Goal: Task Accomplishment & Management: Complete application form

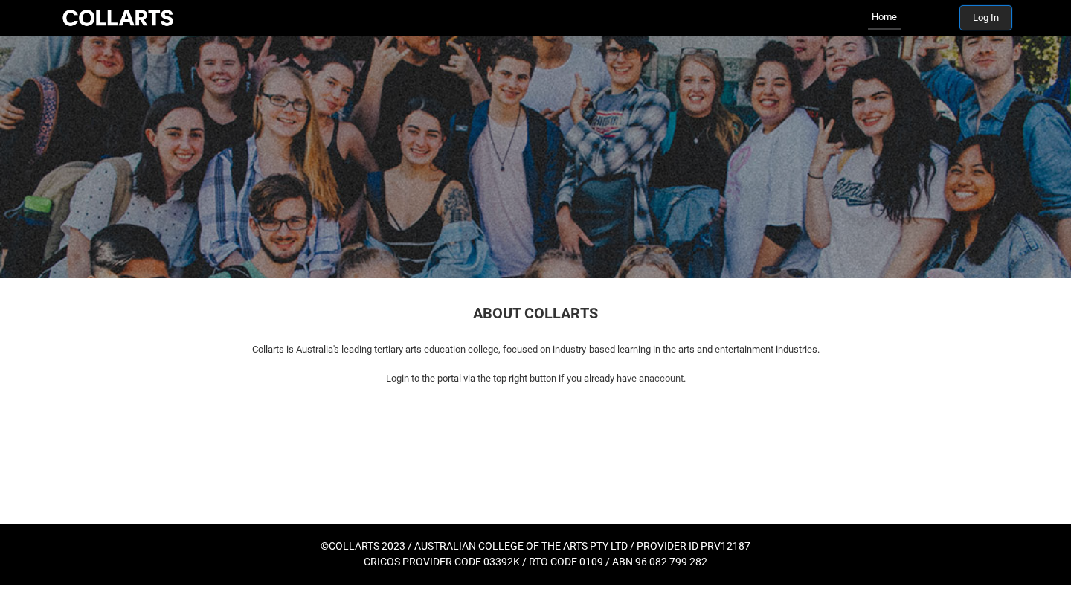
click at [973, 21] on button "Log In" at bounding box center [985, 18] width 51 height 24
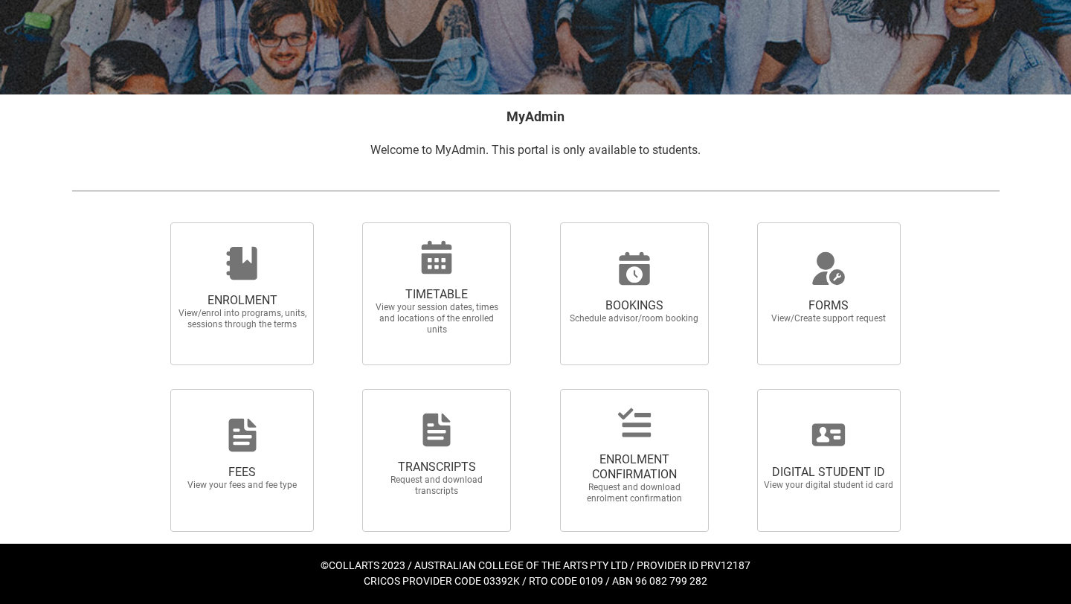
scroll to position [202, 0]
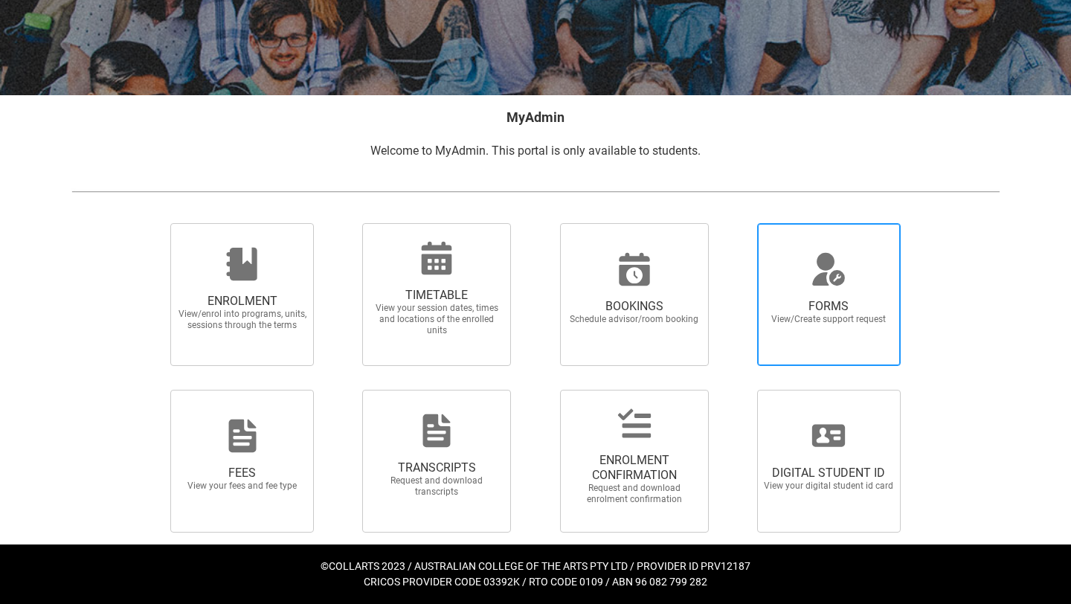
click at [849, 325] on span "FORMS View/Create support request" at bounding box center [828, 312] width 143 height 50
click at [739, 223] on input "FORMS View/Create support request" at bounding box center [739, 222] width 1 height 1
radio input "true"
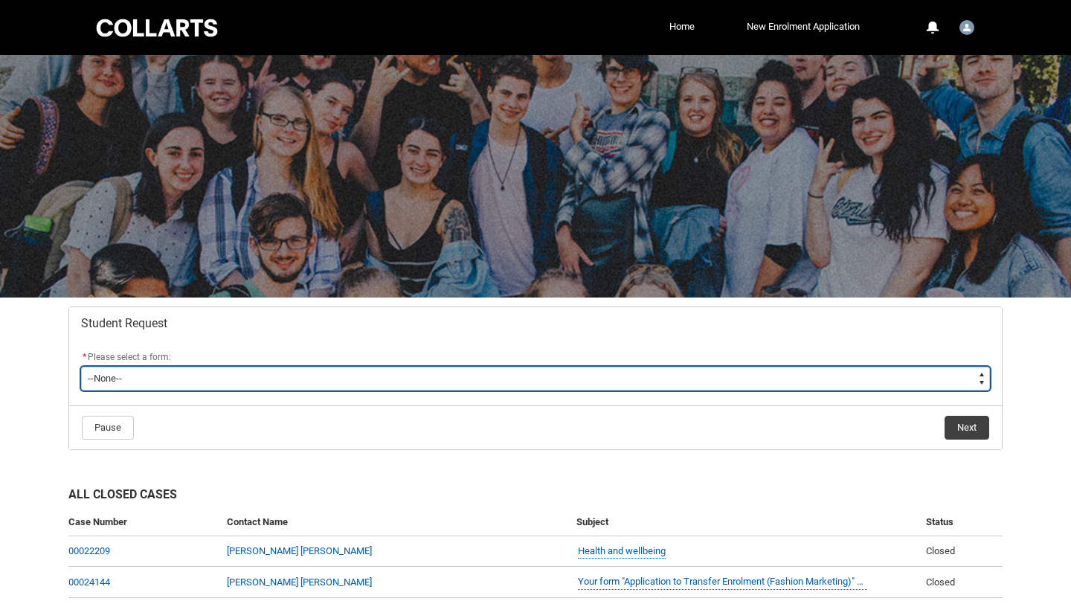
click at [468, 390] on select "--None-- Academic Transcript Application to Appeal Assignment Extension Change …" at bounding box center [535, 379] width 909 height 24
type lightning-select "Course_Transfer_Choice"
select select "Course_Transfer_Choice"
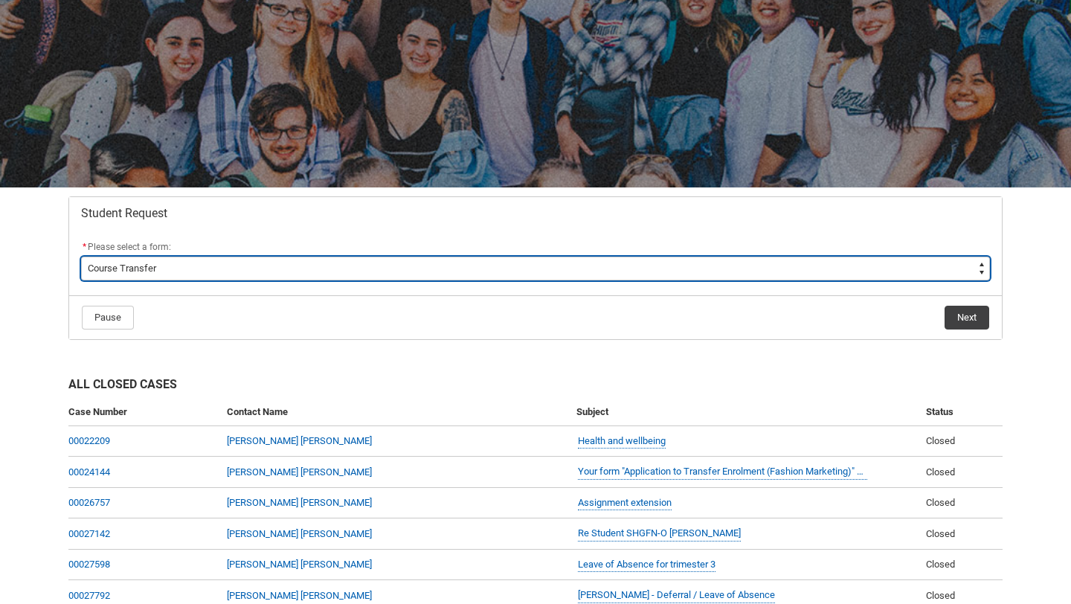
scroll to position [117, 0]
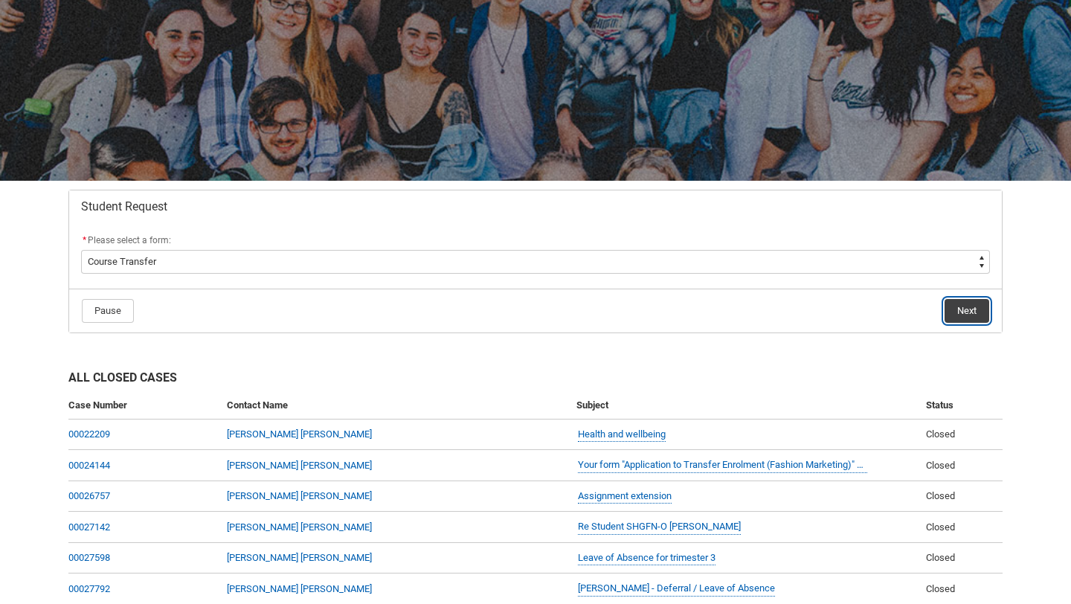
click at [974, 312] on button "Next" at bounding box center [967, 311] width 45 height 24
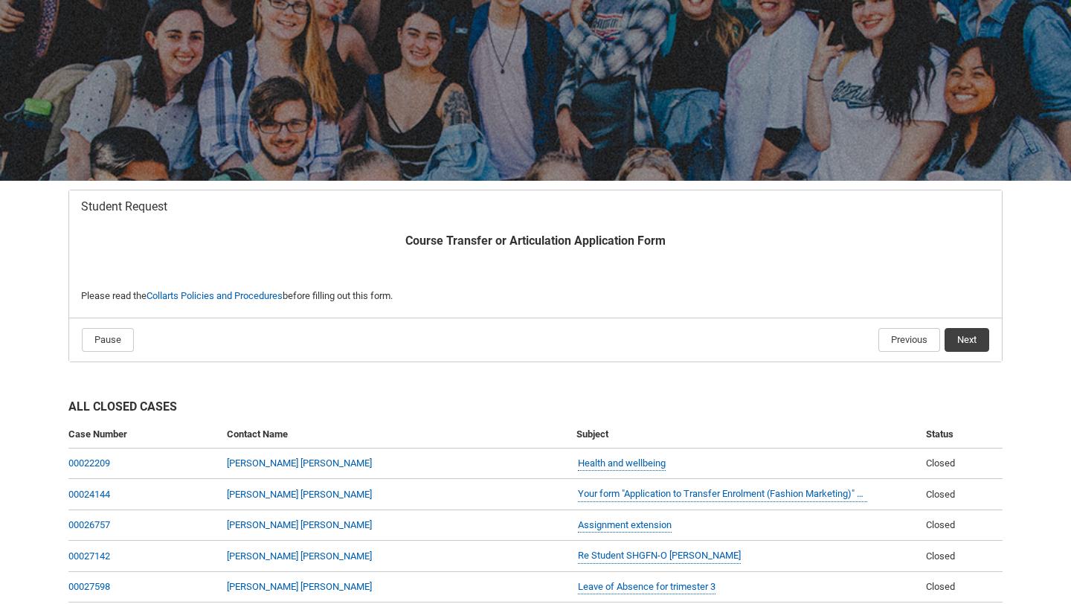
scroll to position [158, 0]
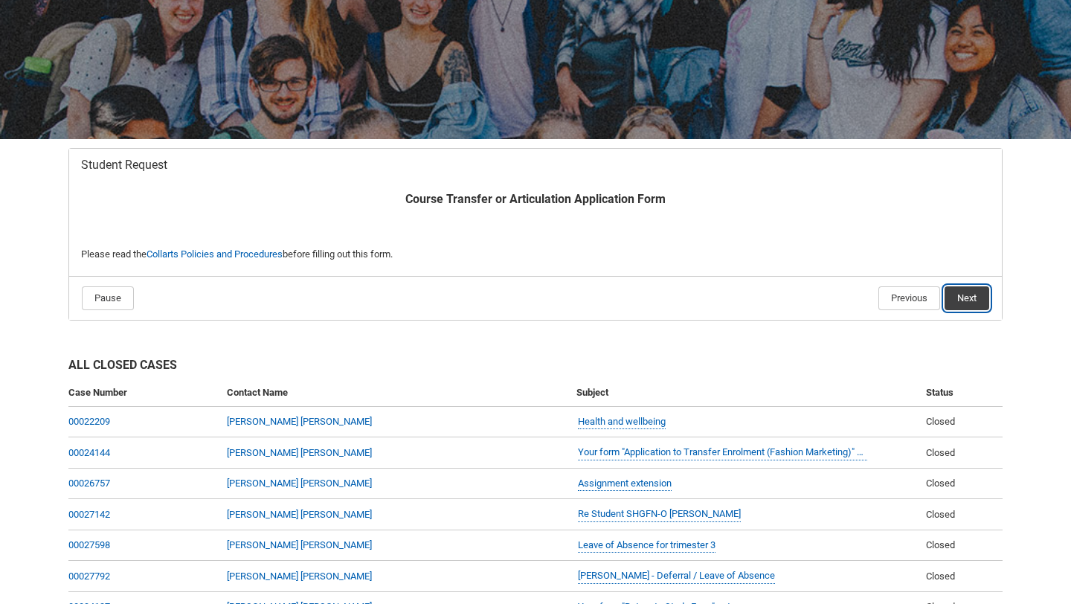
click at [977, 302] on button "Next" at bounding box center [967, 298] width 45 height 24
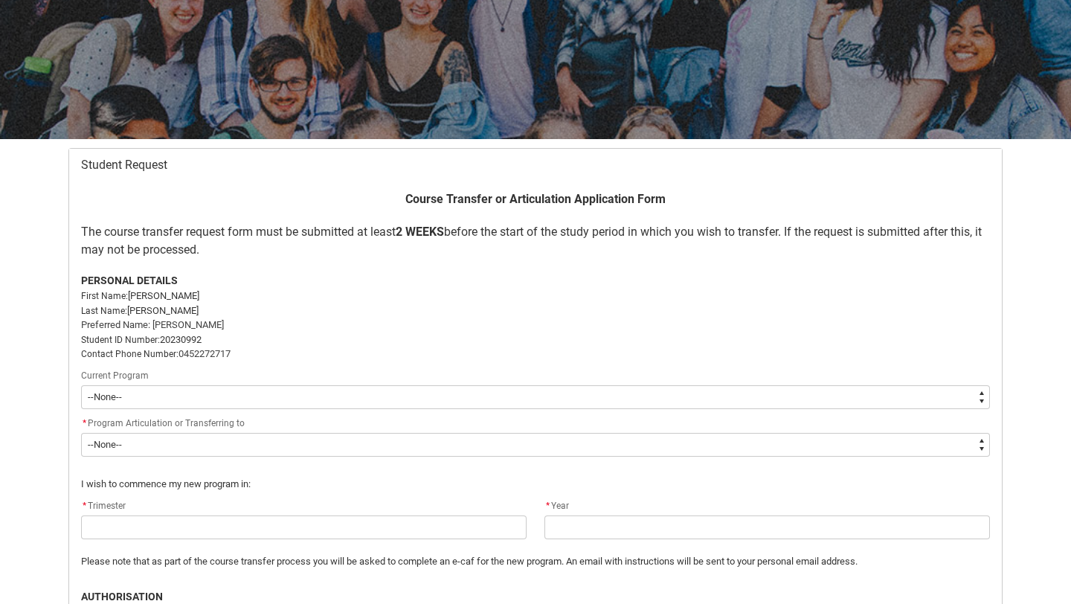
click at [389, 401] on select "--None-- Diploma of Fashion Marketing V2" at bounding box center [535, 397] width 909 height 24
type lightning-select "recordPicklist_ProgramEnrollment.a0jOZ000004mTVQYA2"
select select "recordPicklist_ProgramEnrollment.a0jOZ000004mTVQYA2"
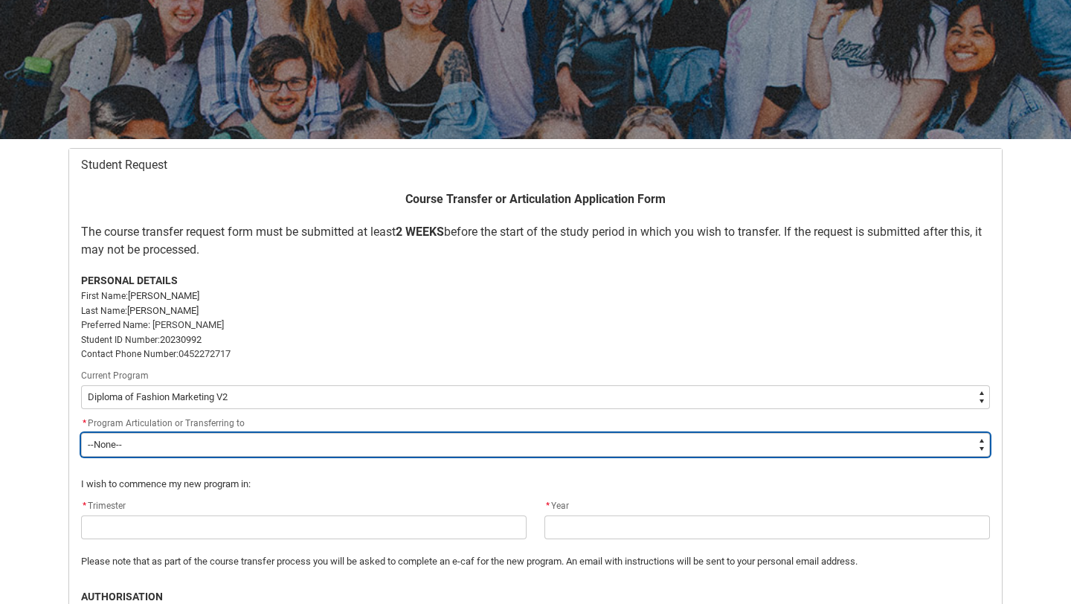
click at [350, 443] on select "--None-- Bachelor of Arts (Music Production) Bachelor of Design (Fashion & Sust…" at bounding box center [535, 445] width 909 height 24
type lightning-select "recordPicklist_Program.001OZ000006XN7FYAW"
select select "recordPicklist_Program.001OZ000006XN7FYAW"
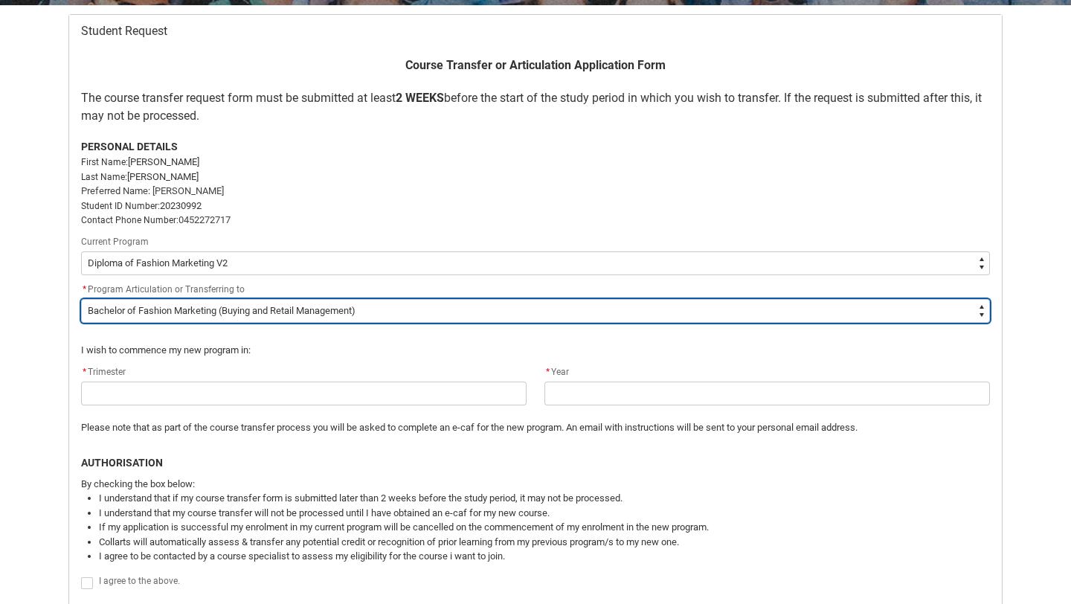
scroll to position [293, 0]
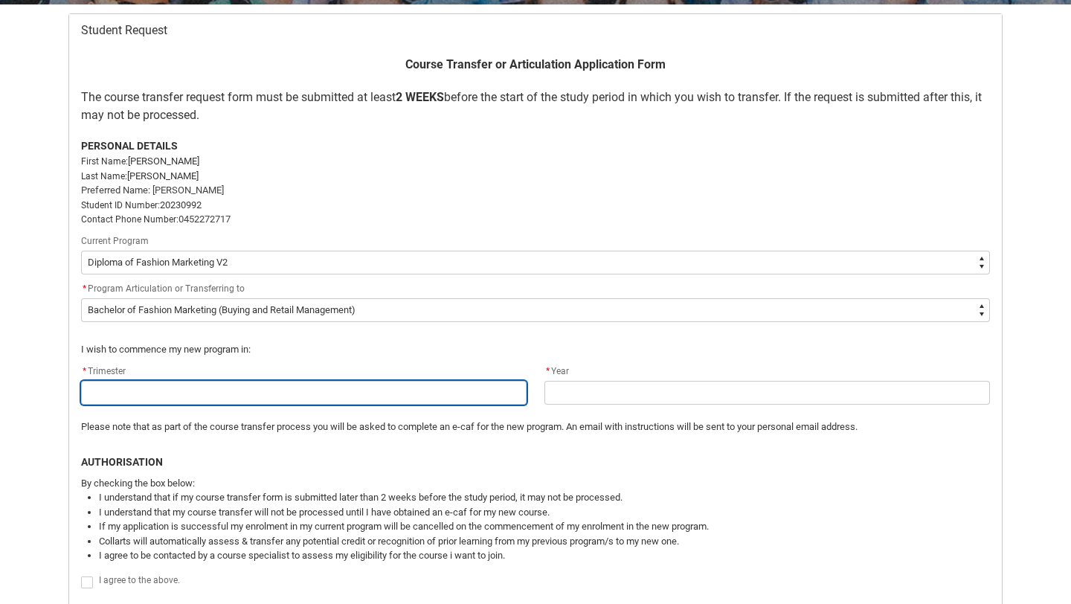
click at [446, 393] on input "Redu_Student_Request flow" at bounding box center [304, 393] width 446 height 24
type lightning-primitive-input-simple "2"
type input "2"
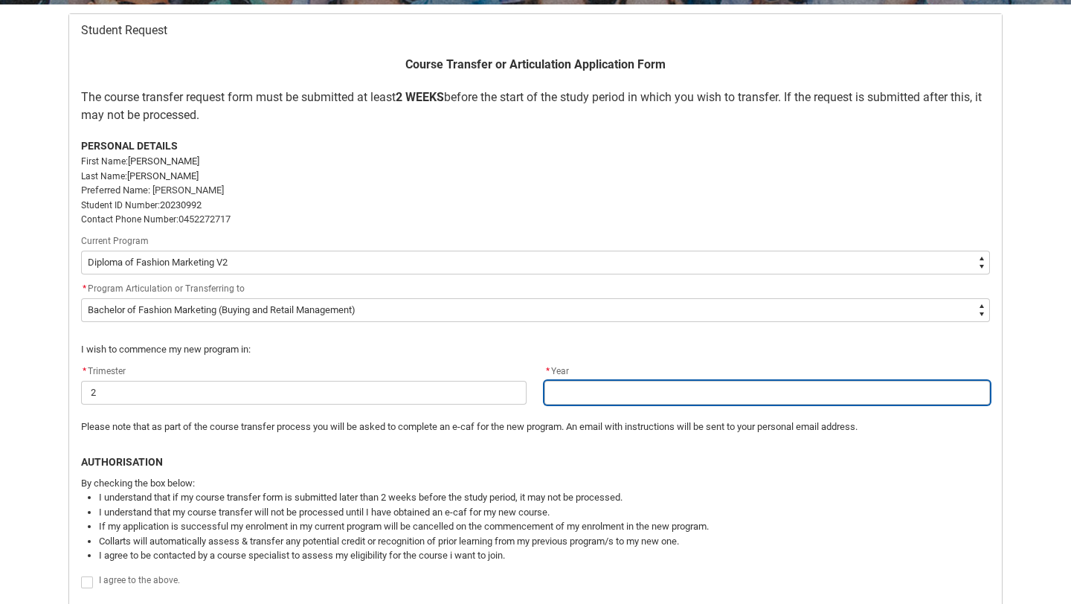
click at [649, 389] on input "Redu_Student_Request flow" at bounding box center [767, 393] width 446 height 24
type lightning-primitive-input-simple "2"
type input "2"
type lightning-primitive-input-simple "20"
type input "20"
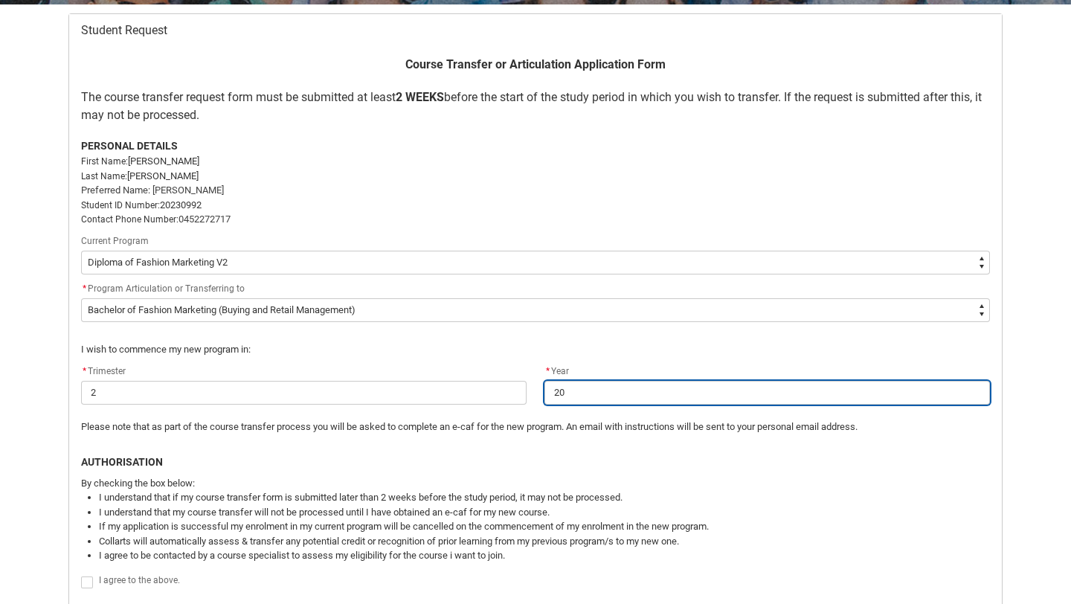
type lightning-primitive-input-simple "202"
type input "202"
type lightning-primitive-input-simple "2025"
type input "2025"
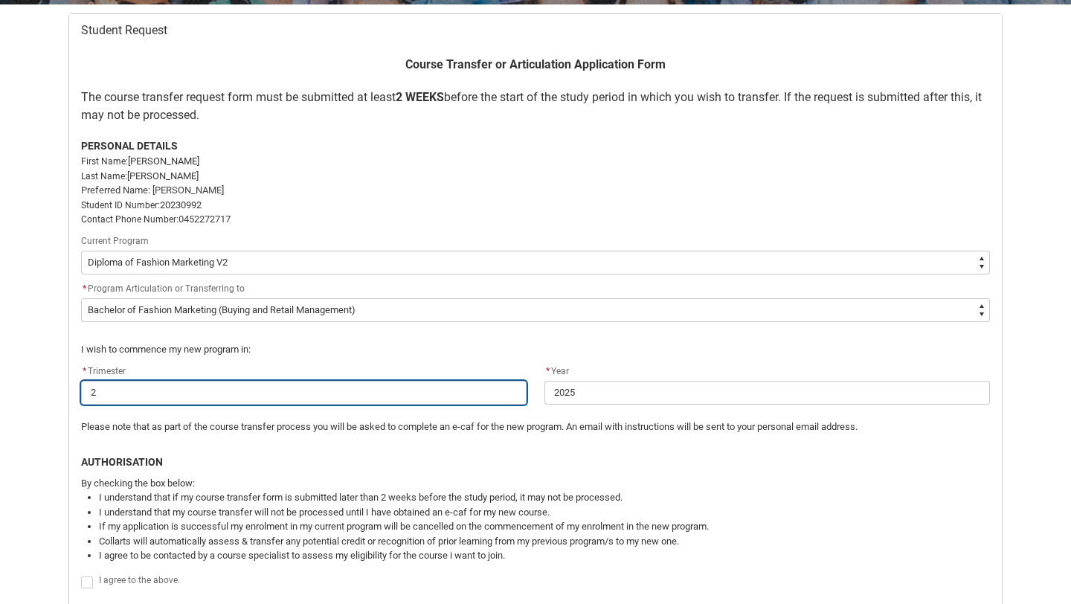
click at [132, 391] on input "2" at bounding box center [304, 393] width 446 height 24
type lightning-primitive-input-simple "3"
type input "3"
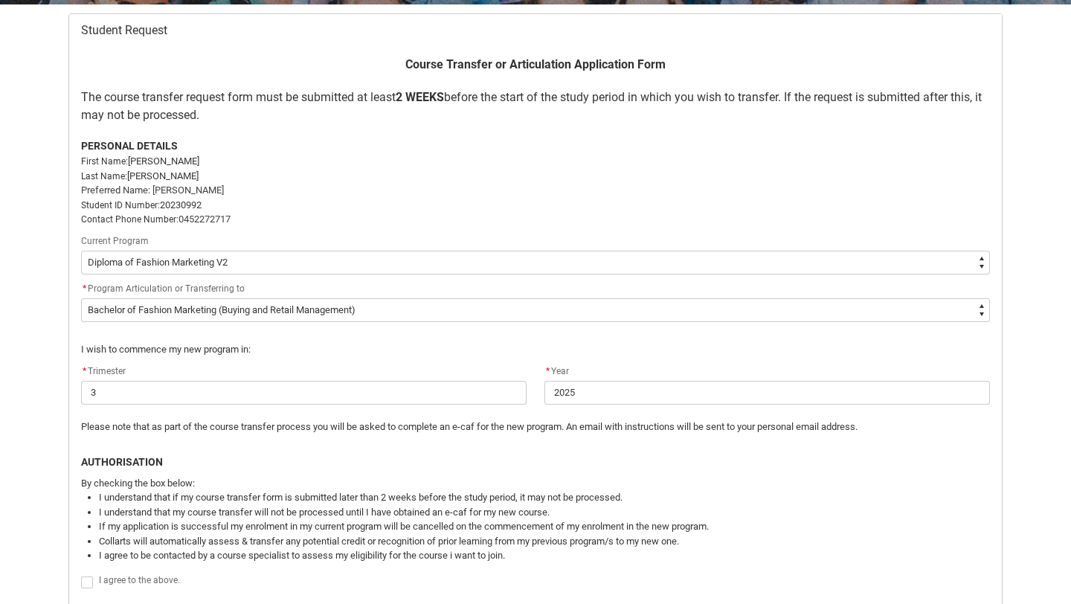
click at [411, 344] on p "I wish to commence my new program in:" at bounding box center [535, 349] width 909 height 15
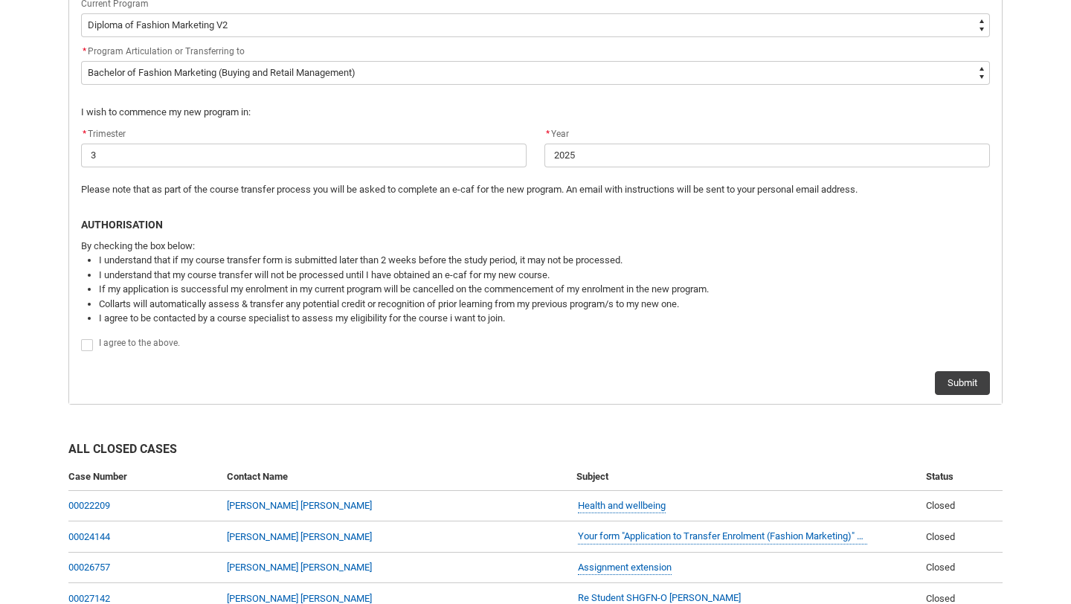
scroll to position [542, 0]
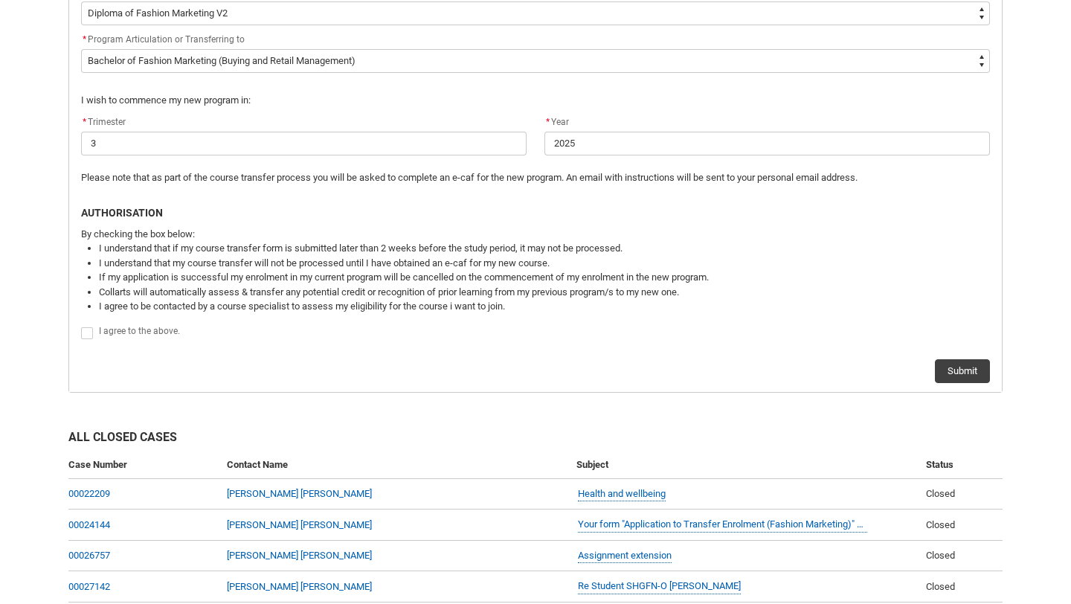
click at [86, 337] on span "Redu_Student_Request flow" at bounding box center [87, 333] width 12 height 12
click at [81, 326] on input "Redu_Student_Request flow" at bounding box center [80, 325] width 1 height 1
type lightning-input "true"
checkbox input "true"
click at [571, 323] on div "I agree to the above." at bounding box center [535, 332] width 909 height 19
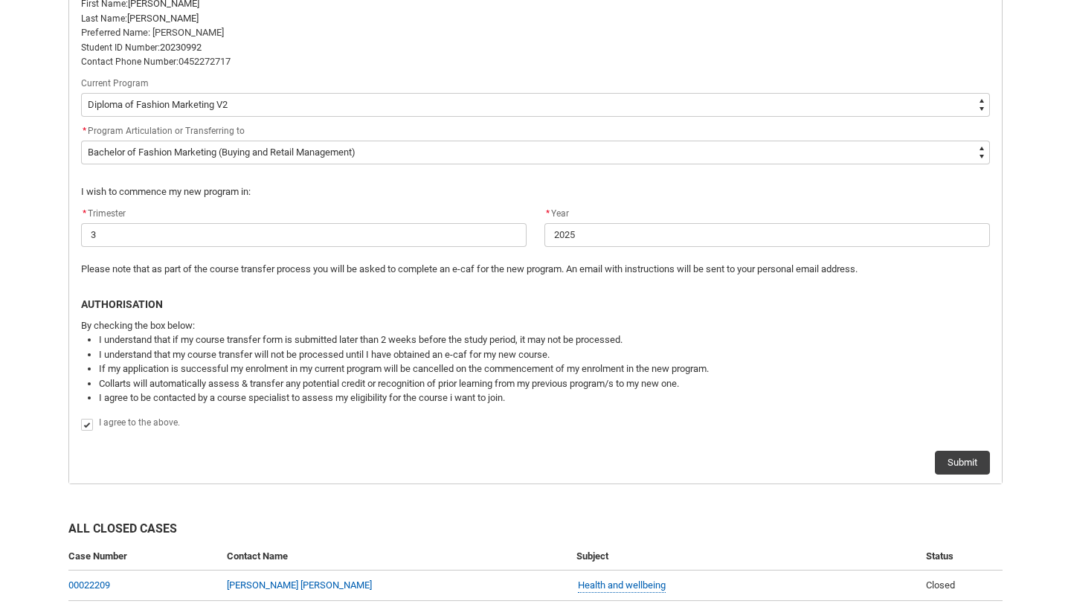
scroll to position [453, 0]
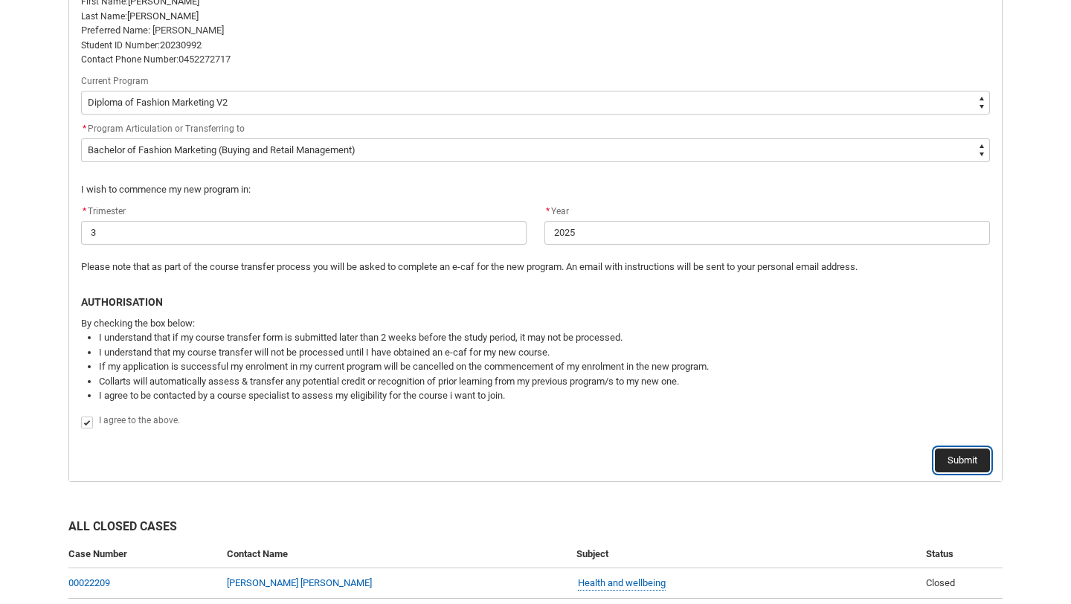
click at [959, 454] on button "Submit" at bounding box center [962, 460] width 55 height 24
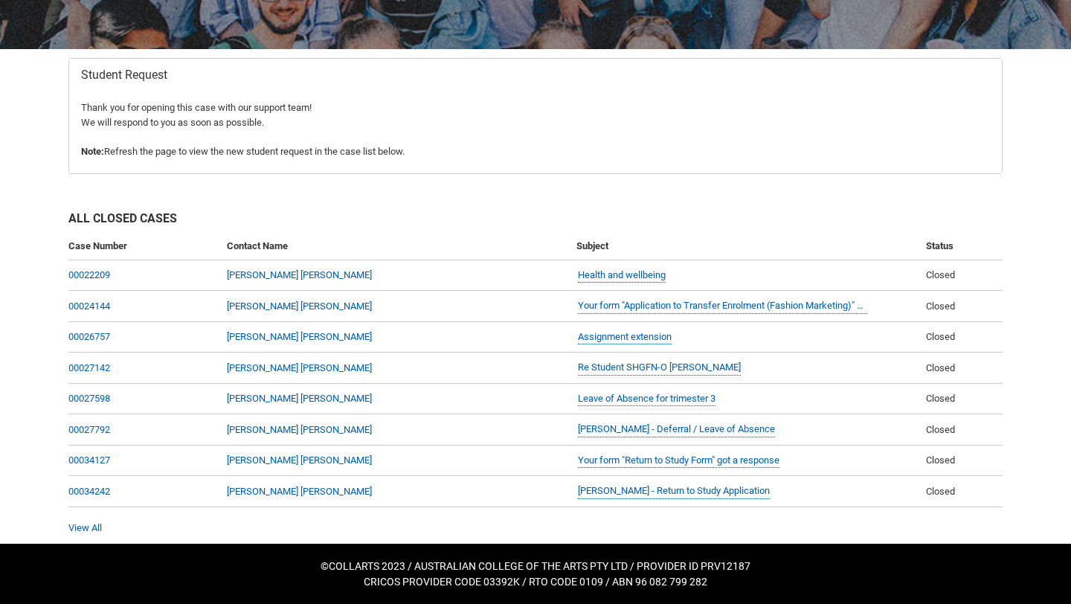
scroll to position [0, 0]
